Goal: Task Accomplishment & Management: Manage account settings

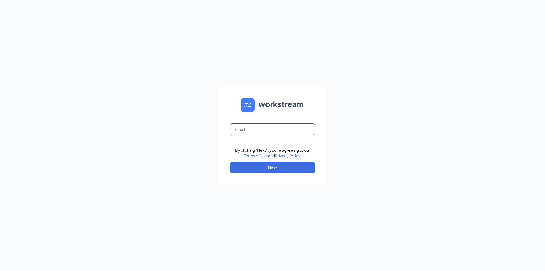
click at [258, 130] on input "text" at bounding box center [272, 129] width 85 height 11
type input "[EMAIL_ADDRESS][DOMAIN_NAME]"
click at [268, 168] on button "Next" at bounding box center [272, 167] width 85 height 11
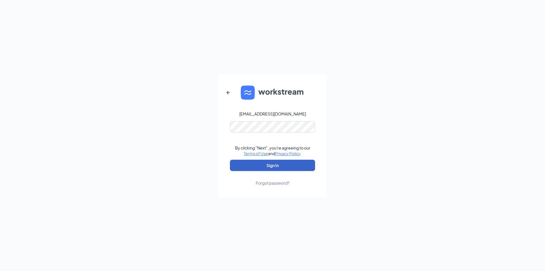
click at [249, 166] on button "Sign In" at bounding box center [272, 165] width 85 height 11
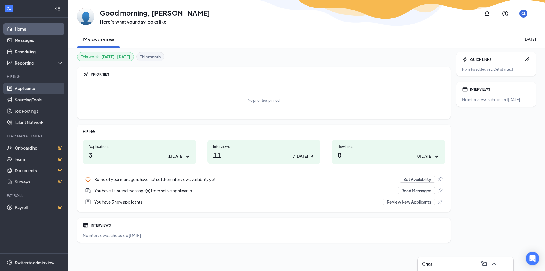
click at [33, 89] on link "Applicants" at bounding box center [39, 88] width 49 height 11
